Goal: Information Seeking & Learning: Learn about a topic

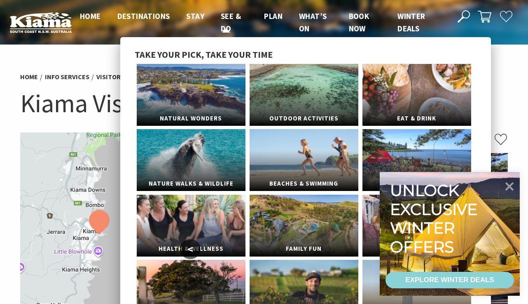
click at [228, 18] on span "See & Do" at bounding box center [231, 22] width 20 height 22
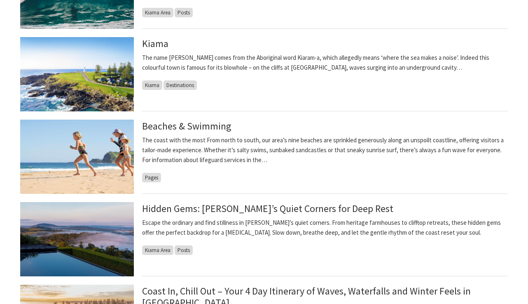
scroll to position [464, 0]
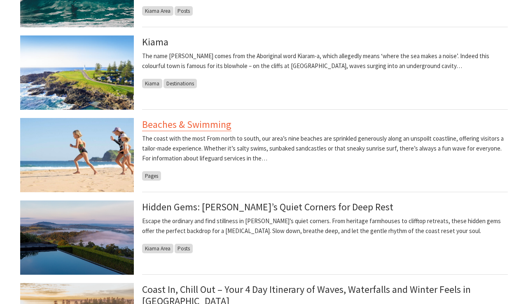
click at [191, 125] on link "Beaches & Swimming" at bounding box center [186, 124] width 89 height 13
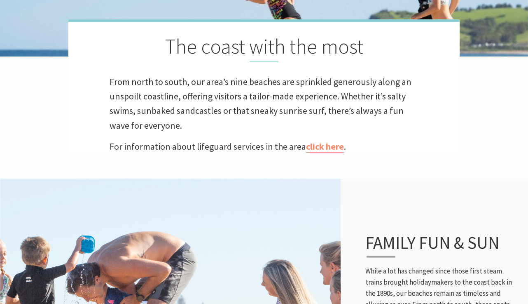
scroll to position [213, 0]
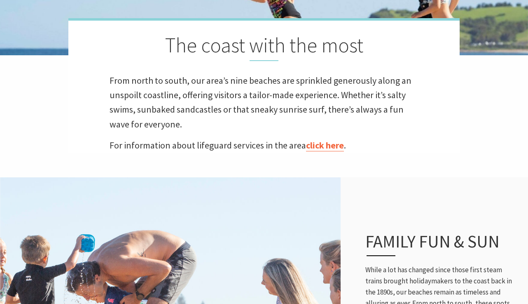
click at [325, 145] on link "click here" at bounding box center [325, 145] width 38 height 12
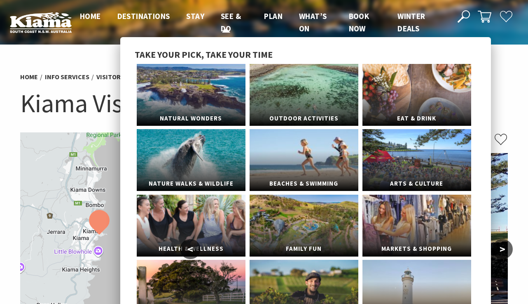
click at [232, 18] on span "See & Do" at bounding box center [231, 22] width 20 height 22
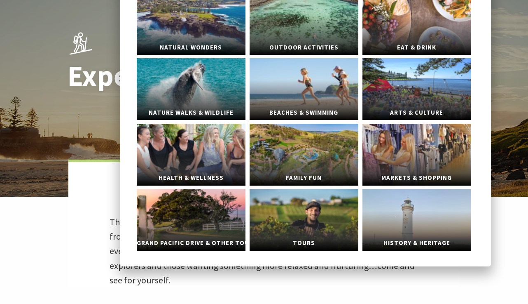
scroll to position [73, 0]
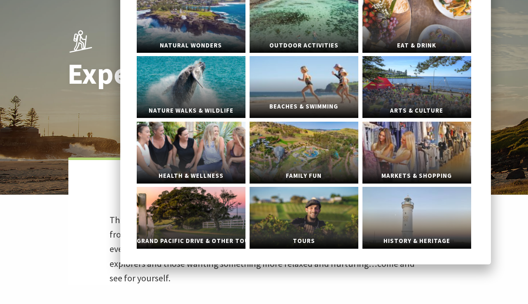
click at [331, 89] on link "Beaches & Swimming" at bounding box center [304, 87] width 109 height 62
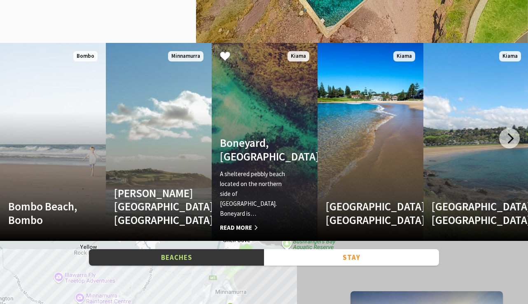
scroll to position [1063, 0]
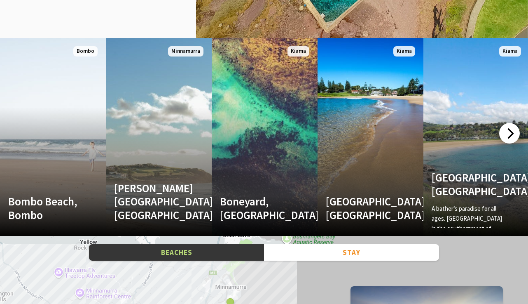
click at [507, 135] on div at bounding box center [509, 133] width 21 height 21
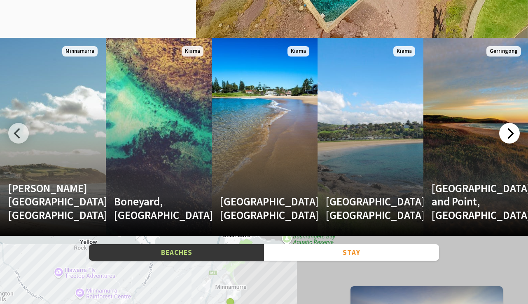
click at [510, 132] on div at bounding box center [509, 133] width 21 height 21
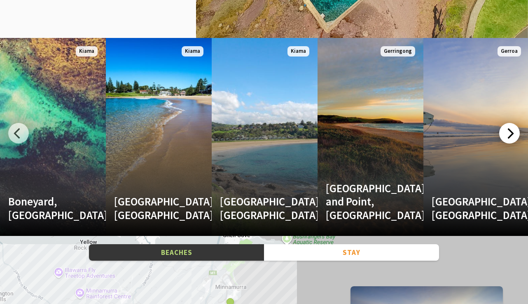
click at [510, 132] on div at bounding box center [509, 133] width 21 height 21
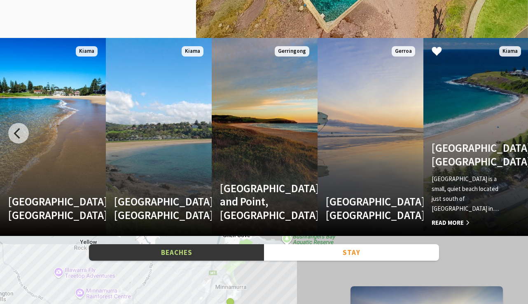
click at [510, 132] on link "Kendalls Beach, Kiama Kendalls Beach is a small, quiet beach located just south…" at bounding box center [477, 137] width 106 height 198
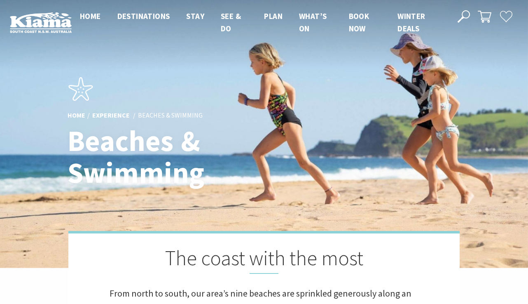
scroll to position [0, 0]
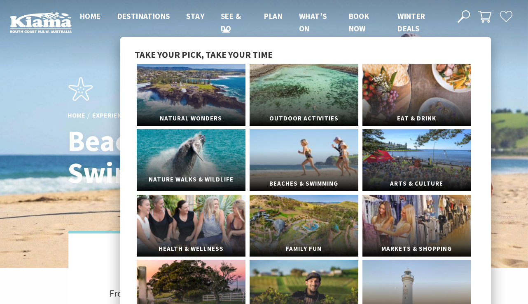
click at [208, 151] on link "Nature Walks & Wildlife" at bounding box center [191, 160] width 109 height 62
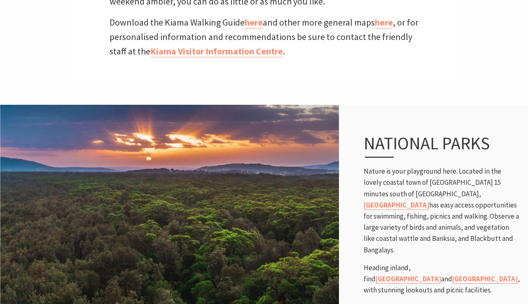
scroll to position [375, 0]
click at [258, 21] on link "here" at bounding box center [254, 22] width 18 height 12
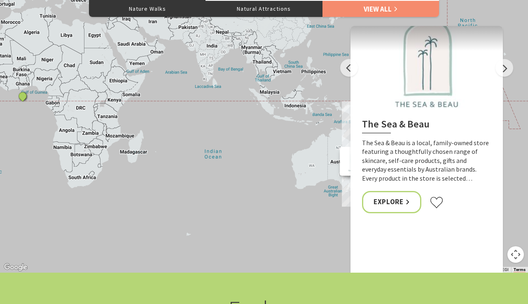
scroll to position [1844, 0]
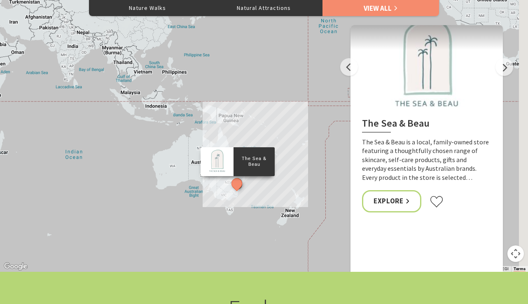
drag, startPoint x: 328, startPoint y: 177, endPoint x: 170, endPoint y: 183, distance: 157.9
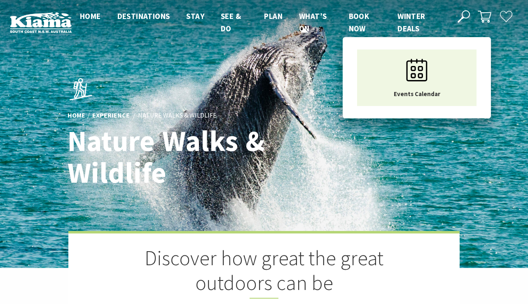
scroll to position [0, 0]
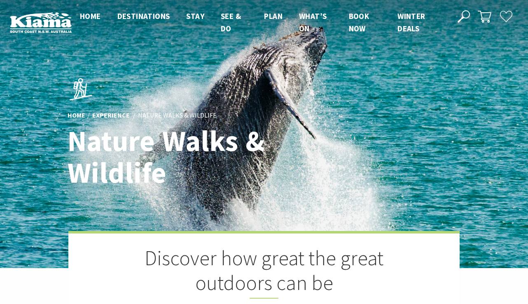
click at [468, 17] on icon at bounding box center [464, 16] width 12 height 12
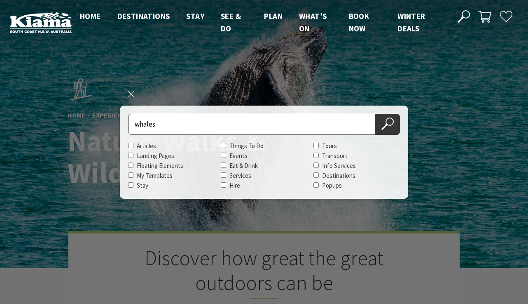
type input "whales"
click at [388, 124] on button "Search Now" at bounding box center [387, 124] width 25 height 21
click at [387, 126] on icon at bounding box center [388, 123] width 12 height 12
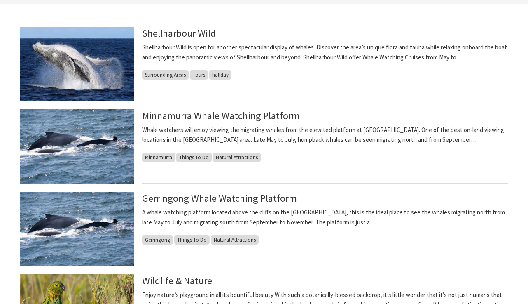
scroll to position [227, 0]
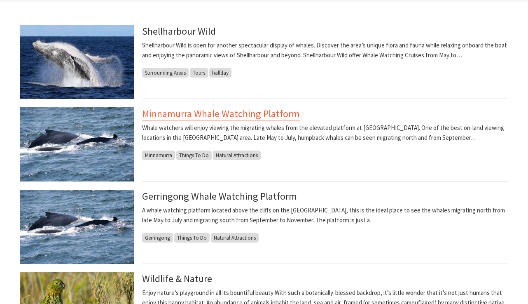
click at [244, 116] on link "Minnamurra Whale Watching Platform" at bounding box center [221, 113] width 158 height 13
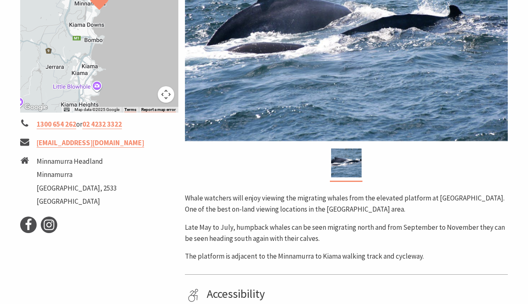
scroll to position [227, 0]
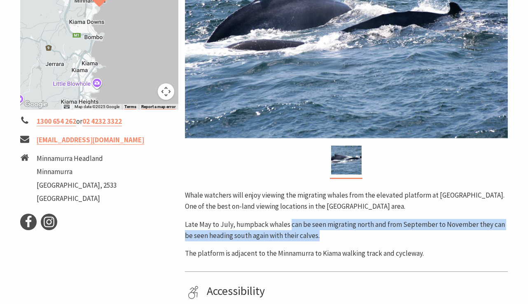
drag, startPoint x: 290, startPoint y: 222, endPoint x: 318, endPoint y: 232, distance: 28.9
click at [318, 232] on p "Late May to July, humpback whales can be seen migrating north and from Septembe…" at bounding box center [346, 230] width 323 height 22
drag, startPoint x: 185, startPoint y: 225, endPoint x: 316, endPoint y: 237, distance: 130.8
click at [316, 237] on p "Late May to July, humpback whales can be seen migrating north and from Septembe…" at bounding box center [346, 230] width 323 height 22
copy p "Late May to July, humpback whales can be seen migrating north and from Septembe…"
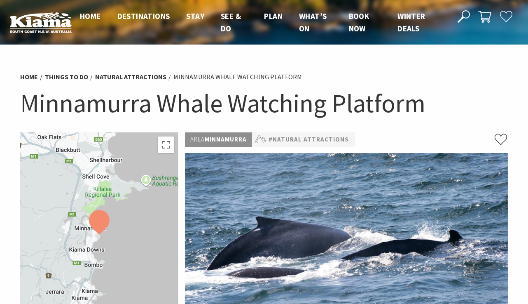
scroll to position [0, 0]
click at [467, 12] on icon at bounding box center [464, 16] width 12 height 12
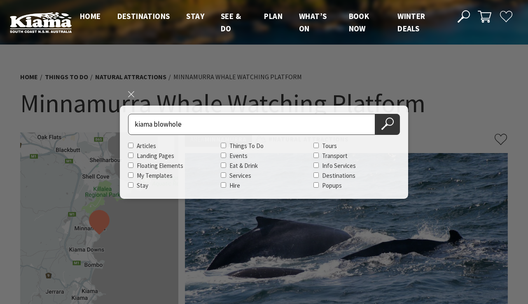
type input "kiama blowhole"
click at [388, 124] on button "Search Now" at bounding box center [387, 124] width 25 height 21
click at [390, 127] on icon at bounding box center [388, 123] width 12 height 12
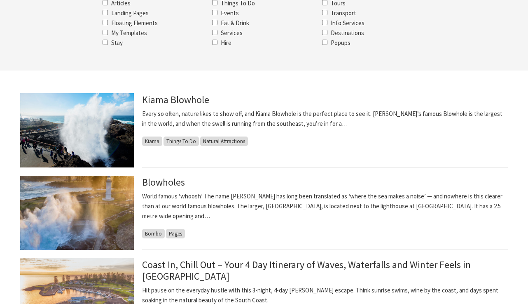
scroll to position [160, 0]
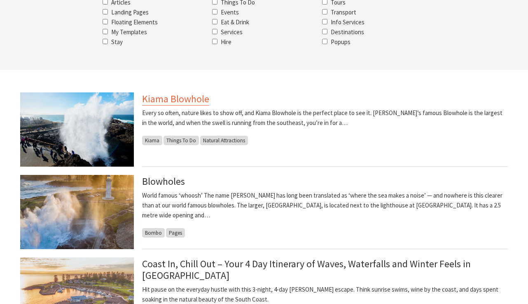
click at [170, 101] on link "Kiama Blowhole" at bounding box center [175, 98] width 67 height 13
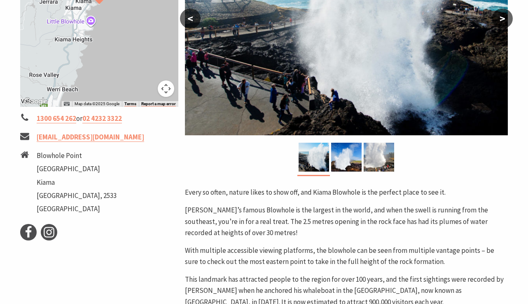
scroll to position [231, 0]
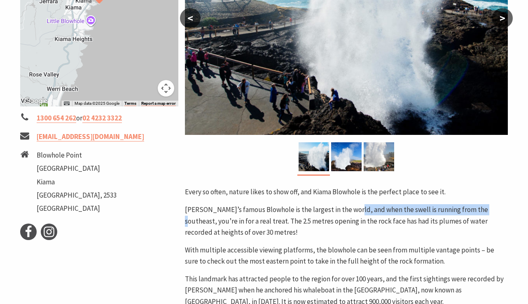
drag, startPoint x: 351, startPoint y: 209, endPoint x: 480, endPoint y: 210, distance: 129.0
click at [480, 210] on p "[PERSON_NAME]’s famous Blowhole is the largest in the world, and when the swell…" at bounding box center [346, 221] width 323 height 34
copy p "when the swell is running from the southeast"
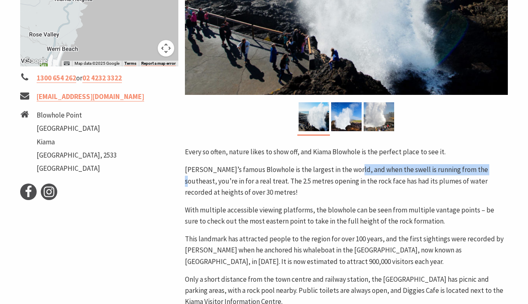
scroll to position [272, 0]
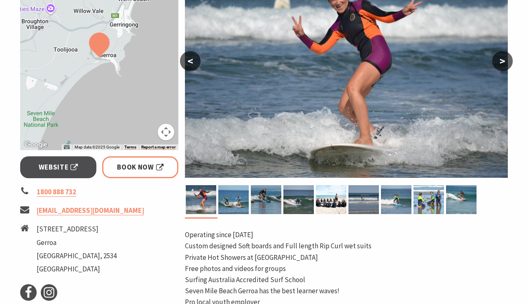
scroll to position [200, 0]
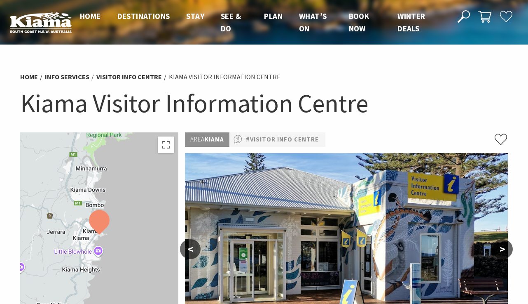
click at [466, 12] on icon at bounding box center [464, 16] width 12 height 12
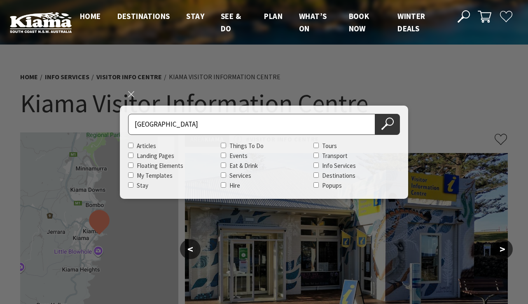
type input "Werri lagoon"
click at [388, 124] on button "Search Now" at bounding box center [387, 124] width 25 height 21
click at [401, 119] on div "Close search Search for Werri lagoon Articles Landing Pages Floating Elements M…" at bounding box center [264, 151] width 288 height 93
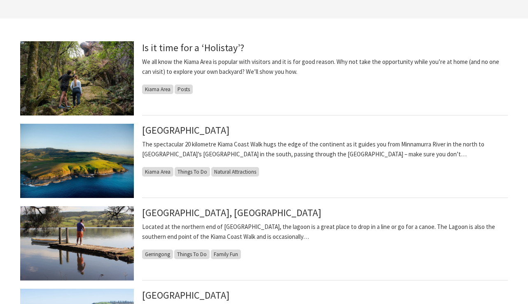
scroll to position [212, 0]
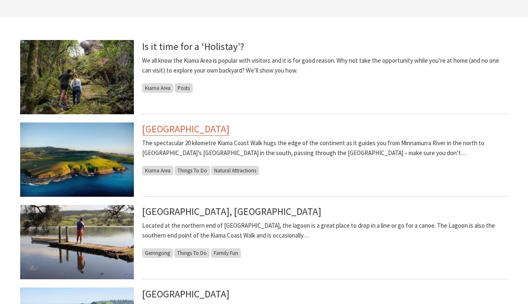
click at [180, 127] on link "[GEOGRAPHIC_DATA]" at bounding box center [185, 128] width 87 height 13
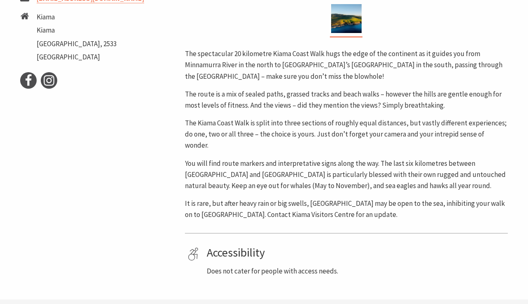
scroll to position [370, 0]
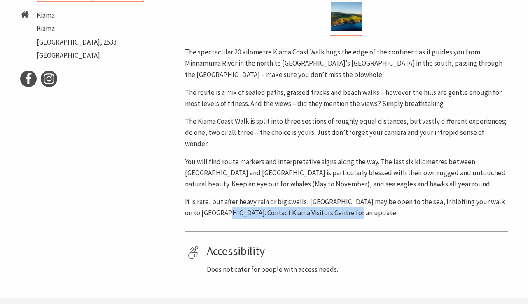
drag, startPoint x: 224, startPoint y: 201, endPoint x: 354, endPoint y: 200, distance: 130.2
click at [354, 201] on p "It is rare, but after heavy rain or big swells, [GEOGRAPHIC_DATA] may be open t…" at bounding box center [346, 207] width 323 height 22
copy p "Contact Kiama Visitors Centre for an update."
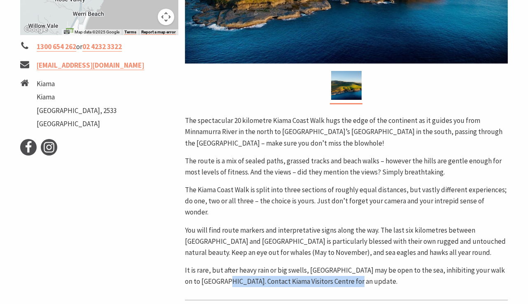
scroll to position [300, 0]
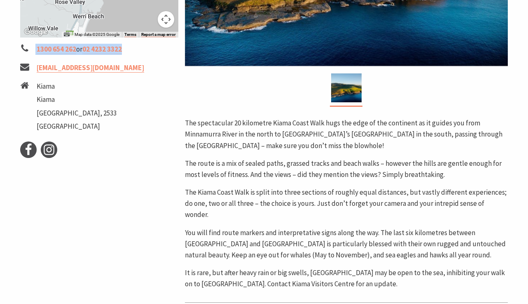
drag, startPoint x: 134, startPoint y: 50, endPoint x: 35, endPoint y: 45, distance: 98.6
click at [35, 45] on li "1300 654 262 or 02 4232 3322" at bounding box center [99, 49] width 158 height 11
copy li "1300 654 262 or 02 4232 3322"
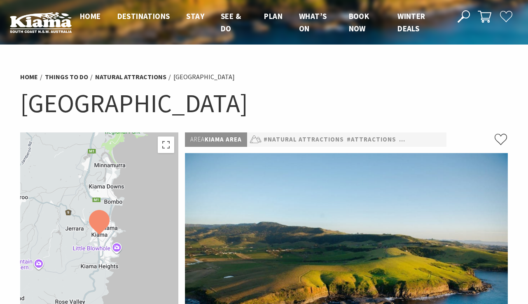
scroll to position [0, 0]
click at [467, 19] on icon at bounding box center [464, 16] width 12 height 12
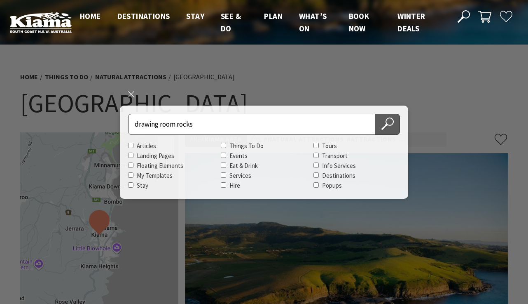
type input "drawing room rocks"
click at [393, 123] on use at bounding box center [387, 123] width 12 height 12
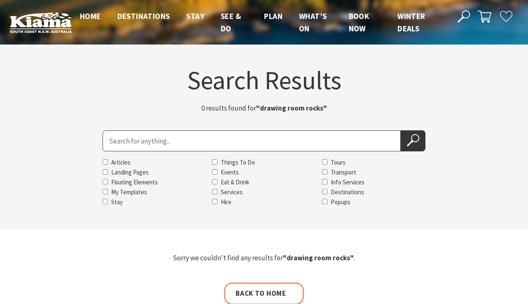
click at [279, 143] on input "Search for" at bounding box center [252, 140] width 298 height 21
type input "little blowhole"
click at [413, 141] on button "Search Now" at bounding box center [413, 140] width 25 height 21
click at [403, 144] on button "Search Now" at bounding box center [413, 140] width 25 height 21
click at [412, 139] on icon at bounding box center [413, 140] width 12 height 12
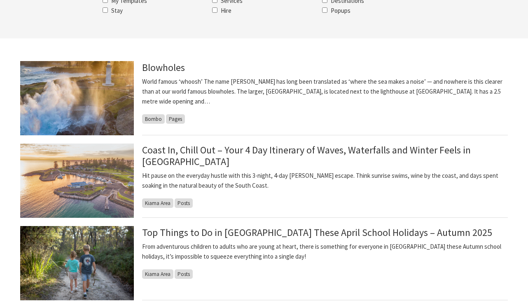
scroll to position [190, 0]
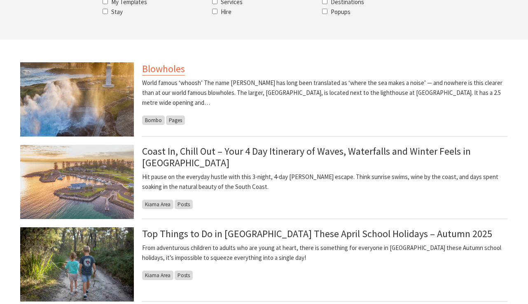
click at [172, 69] on link "Blowholes" at bounding box center [163, 68] width 43 height 13
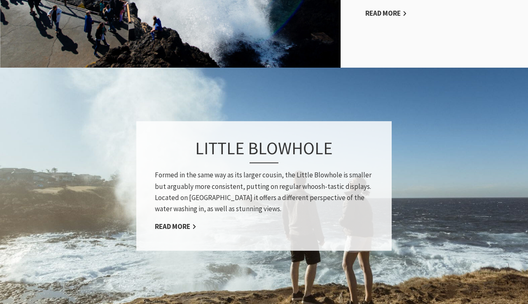
scroll to position [597, 0]
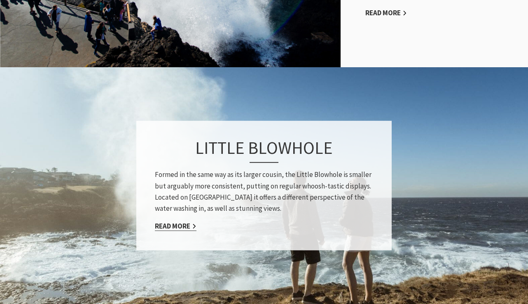
click at [173, 221] on link "Read More" at bounding box center [176, 225] width 42 height 9
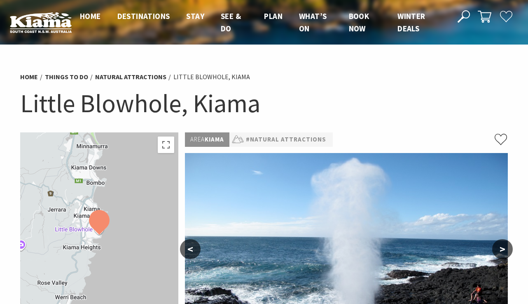
click at [469, 13] on icon at bounding box center [464, 16] width 12 height 12
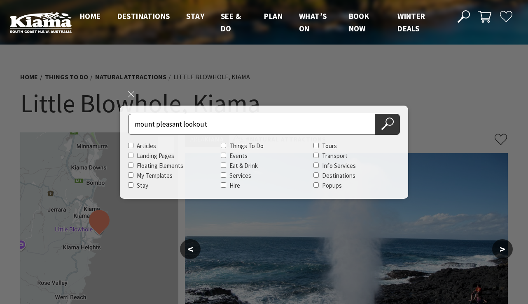
type input "mount pleasant lookout"
click at [388, 124] on button "Search Now" at bounding box center [387, 124] width 25 height 21
click at [389, 118] on icon at bounding box center [388, 123] width 12 height 12
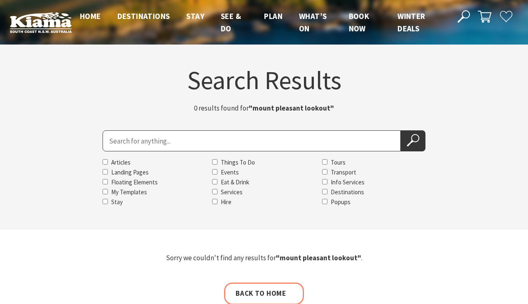
click at [216, 138] on input "Search for" at bounding box center [252, 140] width 298 height 21
type input "saddleback mountain lookout"
click at [413, 141] on button "Search Now" at bounding box center [413, 140] width 25 height 21
click at [409, 139] on icon at bounding box center [413, 140] width 12 height 12
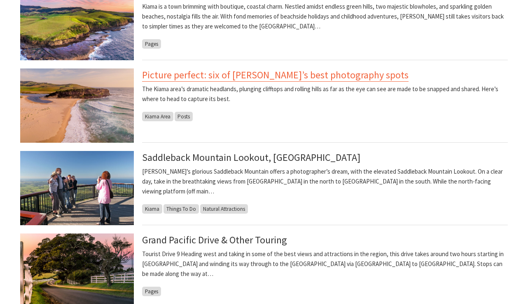
scroll to position [514, 0]
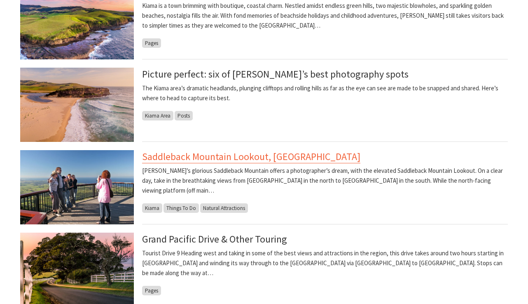
click at [249, 155] on link "Saddleback Mountain Lookout, [GEOGRAPHIC_DATA]" at bounding box center [251, 156] width 218 height 13
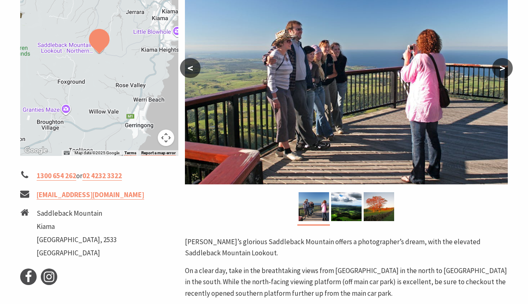
scroll to position [216, 0]
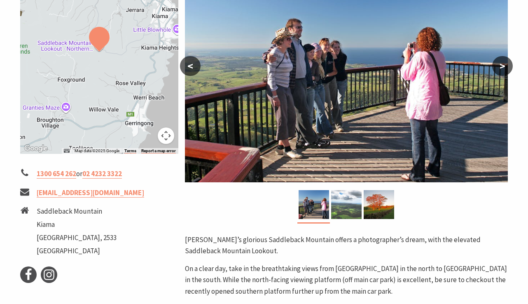
click at [341, 190] on img at bounding box center [346, 204] width 30 height 29
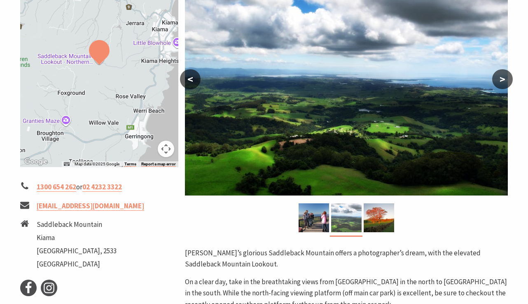
scroll to position [202, 0]
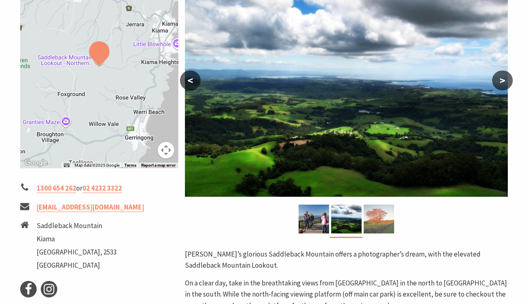
click at [388, 204] on img at bounding box center [379, 218] width 30 height 29
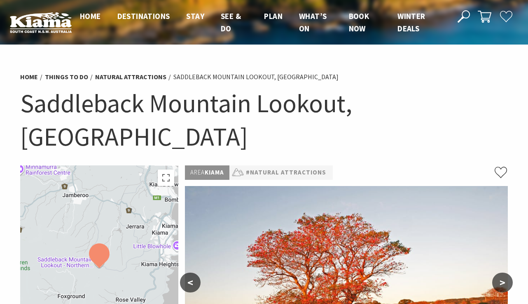
scroll to position [0, 0]
click at [96, 15] on span "Home" at bounding box center [90, 16] width 21 height 10
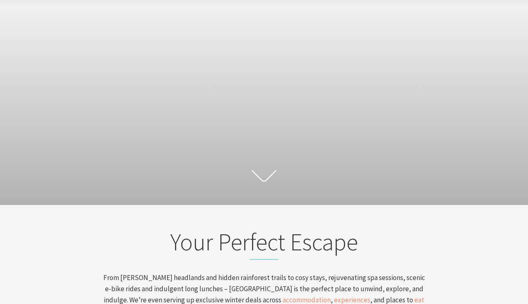
scroll to position [66, 0]
